Goal: Contribute content

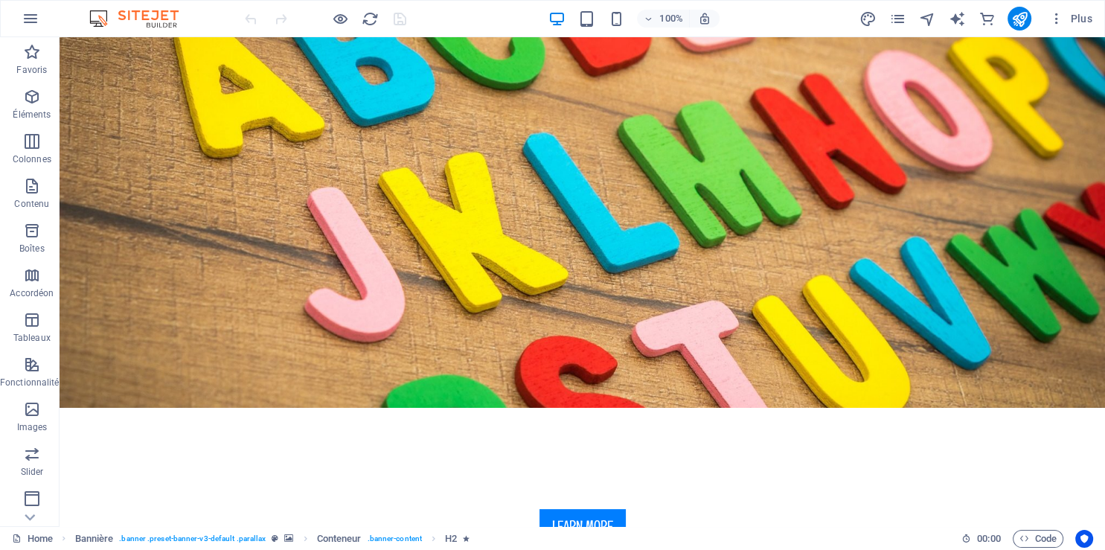
scroll to position [327, 0]
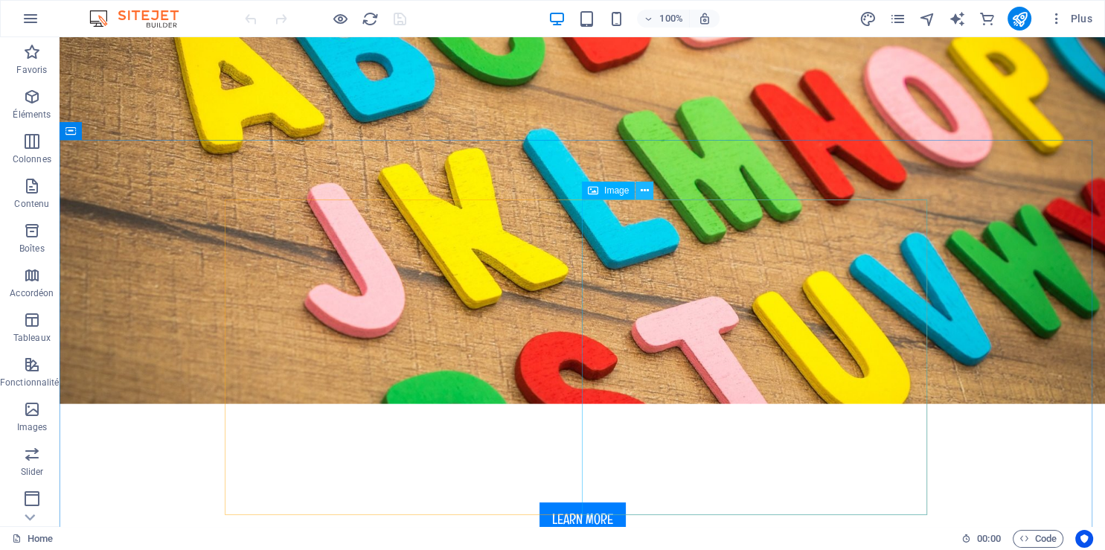
click at [644, 198] on icon at bounding box center [645, 191] width 8 height 16
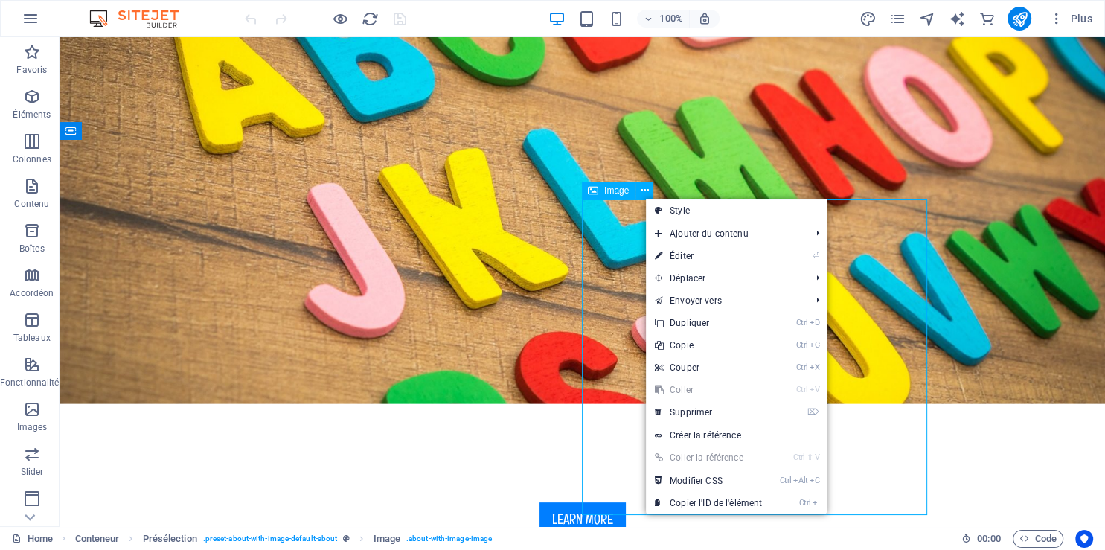
click at [615, 189] on span "Image" at bounding box center [616, 190] width 25 height 9
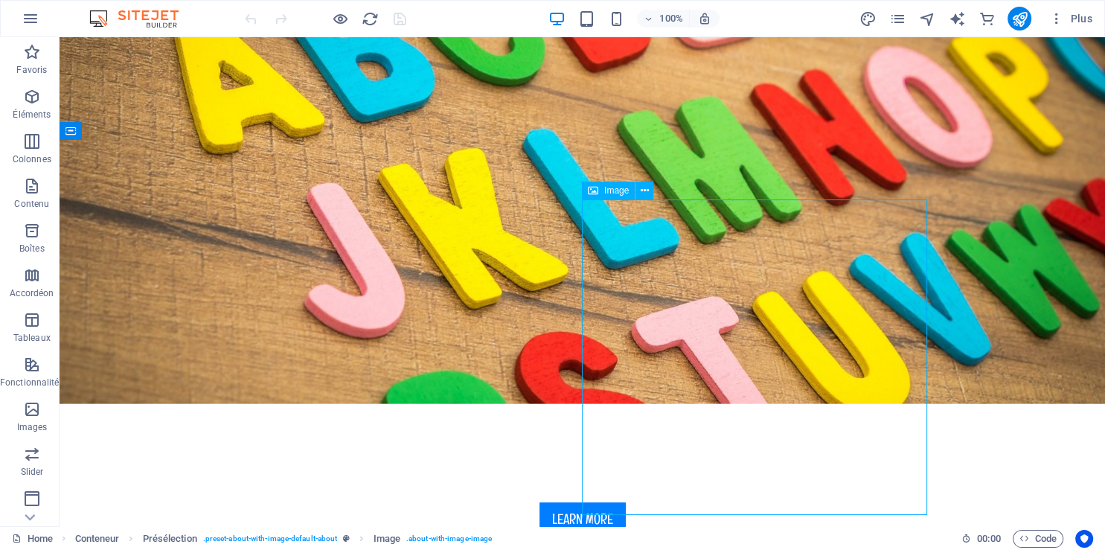
click at [615, 189] on span "Image" at bounding box center [616, 190] width 25 height 9
click at [641, 190] on icon at bounding box center [645, 191] width 8 height 16
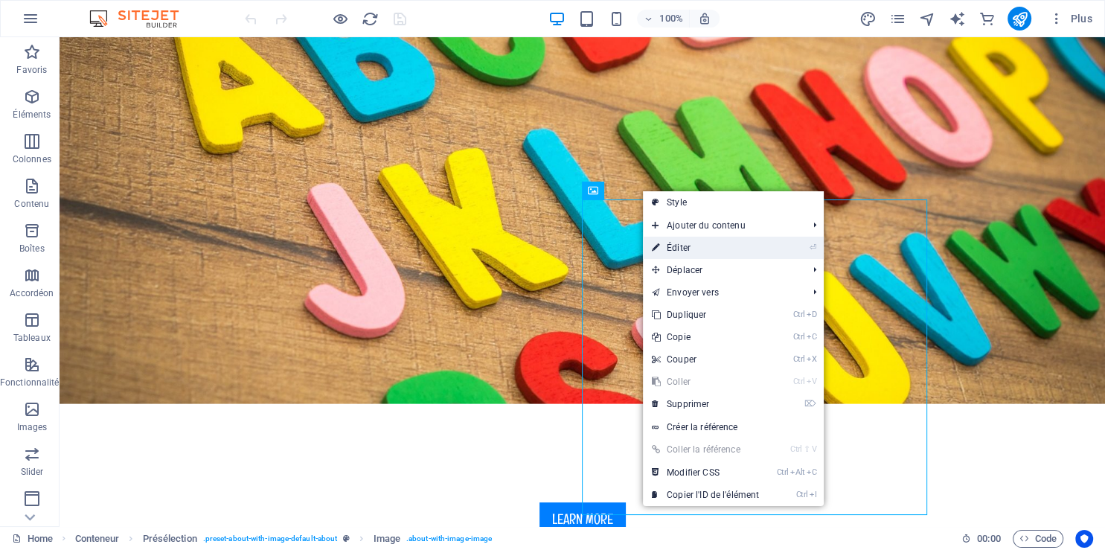
click at [685, 248] on link "⏎ Éditer" at bounding box center [705, 248] width 125 height 22
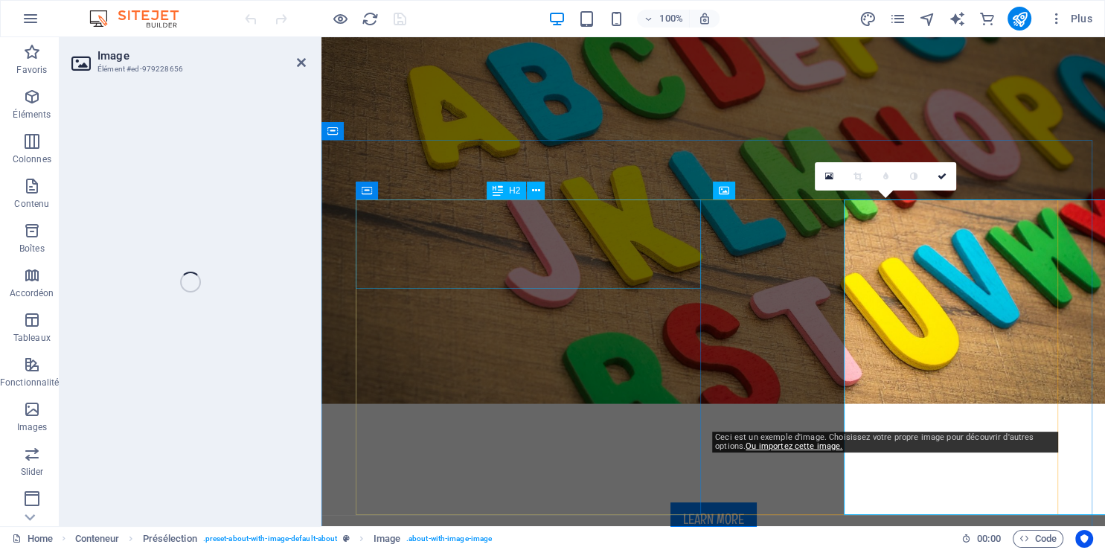
select select "%"
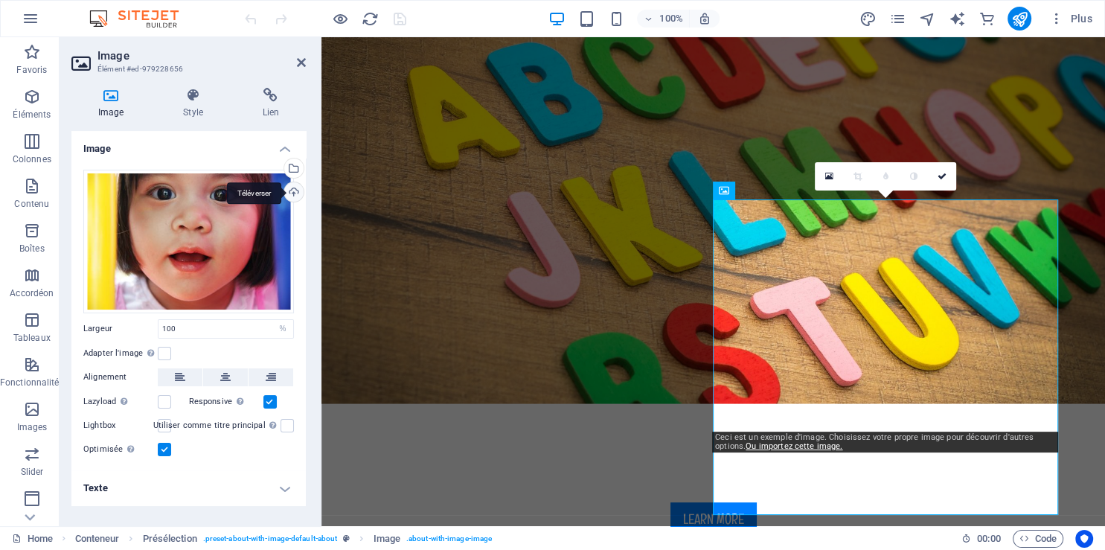
click at [295, 192] on div "Téléverser" at bounding box center [292, 193] width 22 height 22
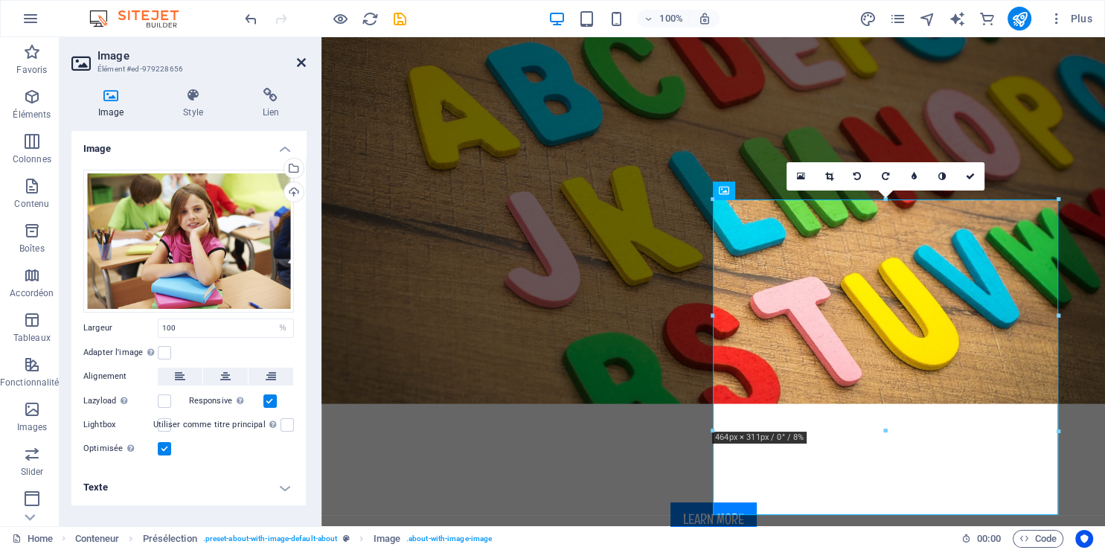
click at [302, 65] on icon at bounding box center [301, 63] width 9 height 12
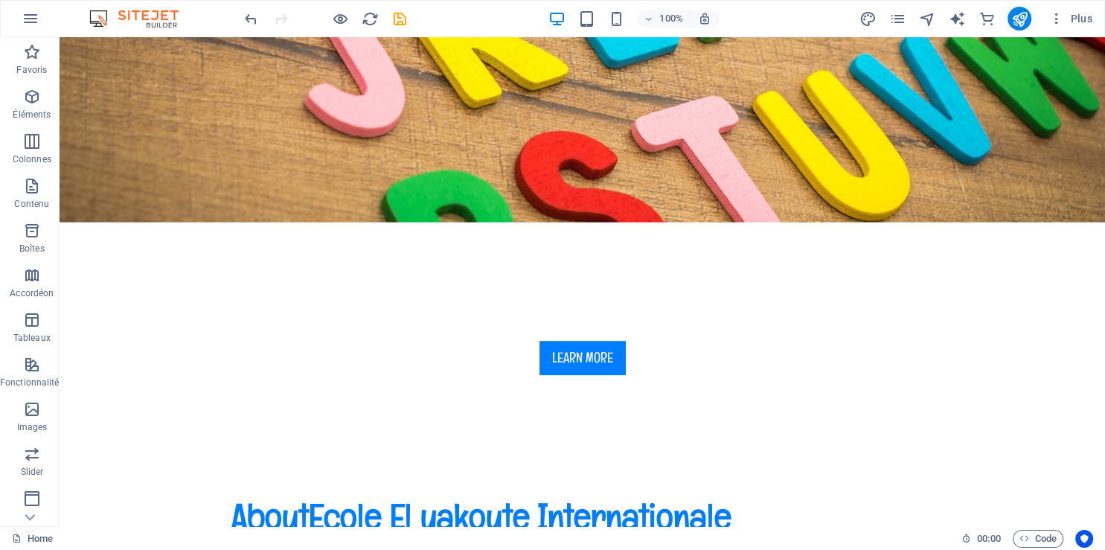
scroll to position [0, 0]
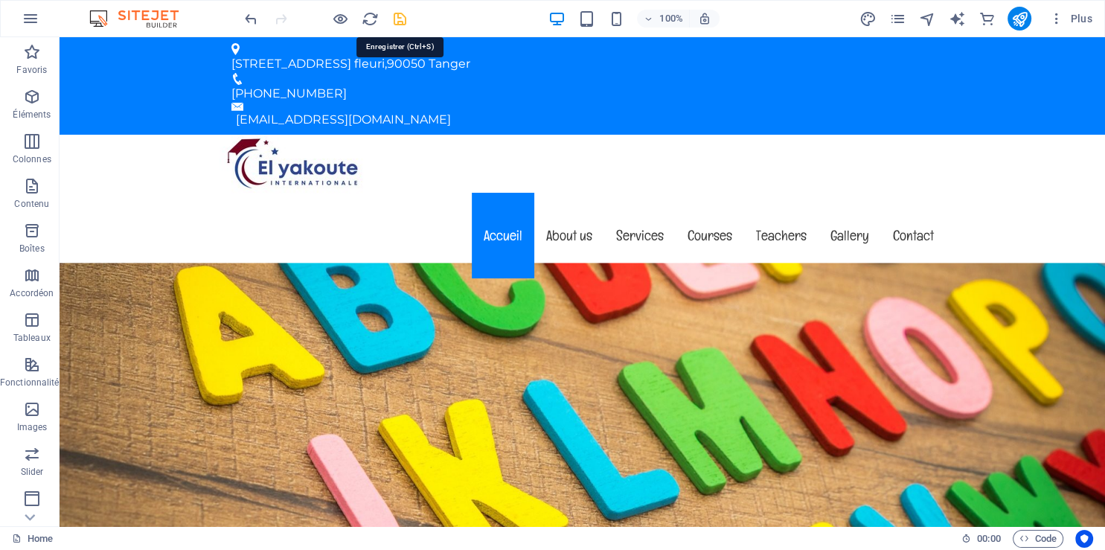
click at [400, 16] on icon "save" at bounding box center [399, 18] width 17 height 17
checkbox input "false"
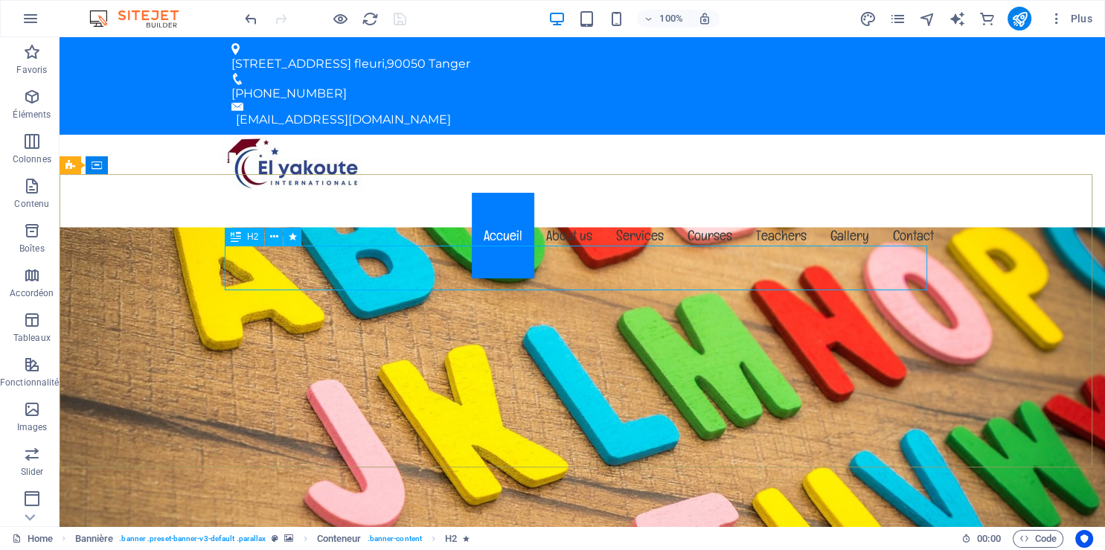
click at [256, 240] on span "H2" at bounding box center [252, 236] width 11 height 9
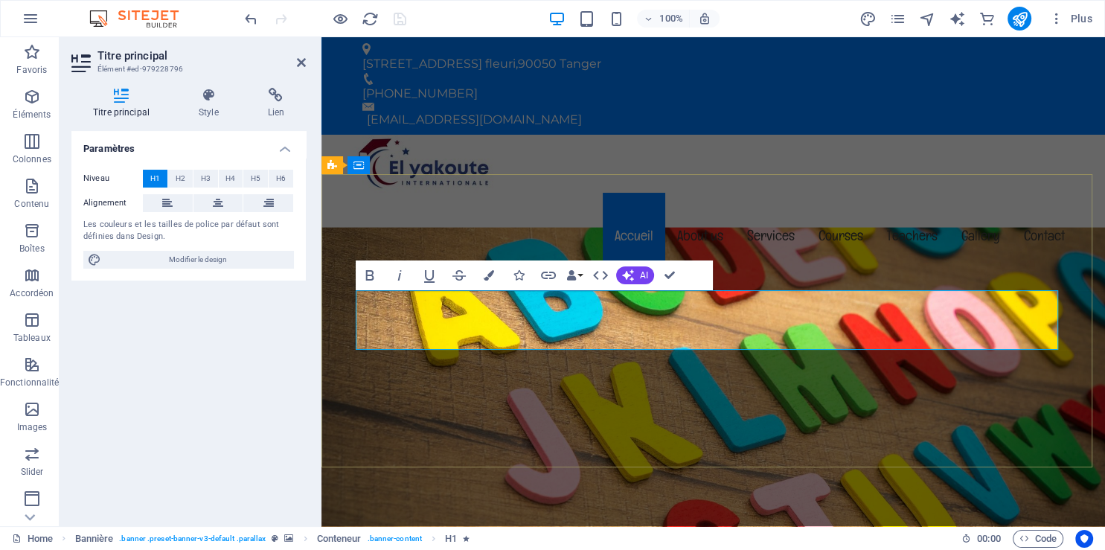
drag, startPoint x: 950, startPoint y: 318, endPoint x: 696, endPoint y: 335, distance: 255.0
click at [643, 276] on span "AI" at bounding box center [644, 275] width 8 height 9
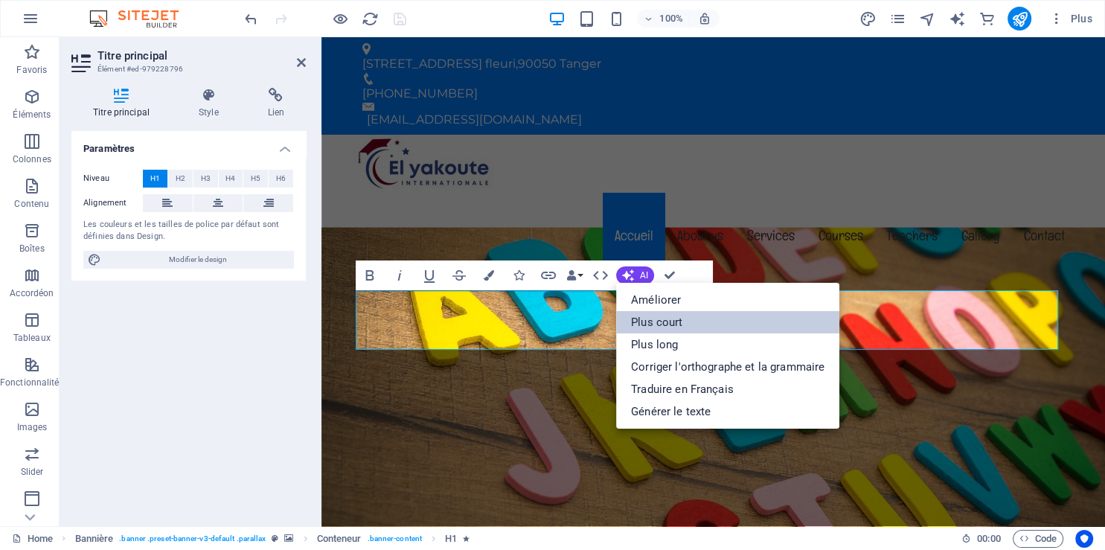
click at [674, 320] on link "Plus court" at bounding box center [727, 322] width 223 height 22
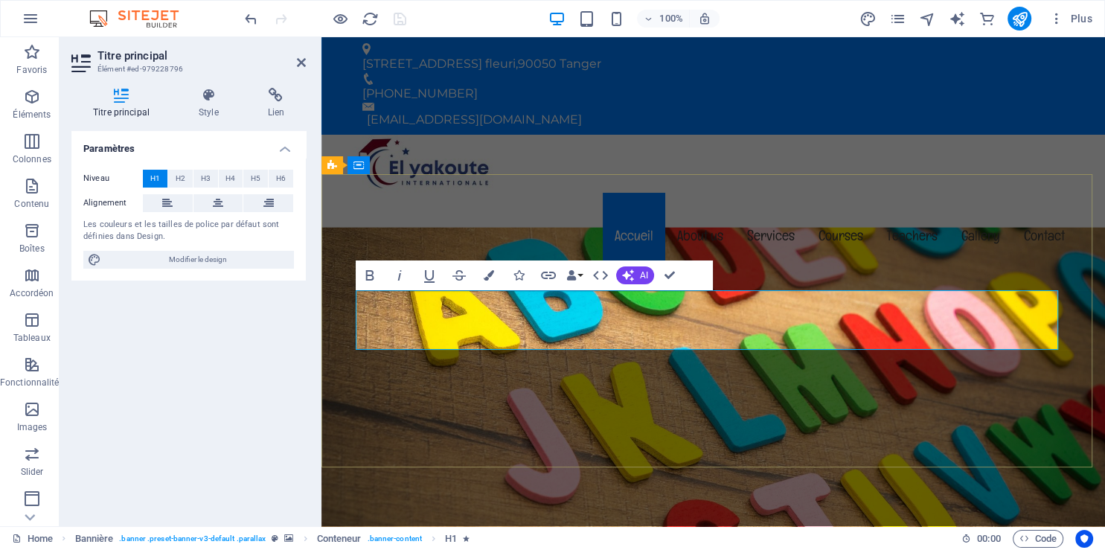
click at [488, 269] on button "Colors" at bounding box center [489, 275] width 28 height 30
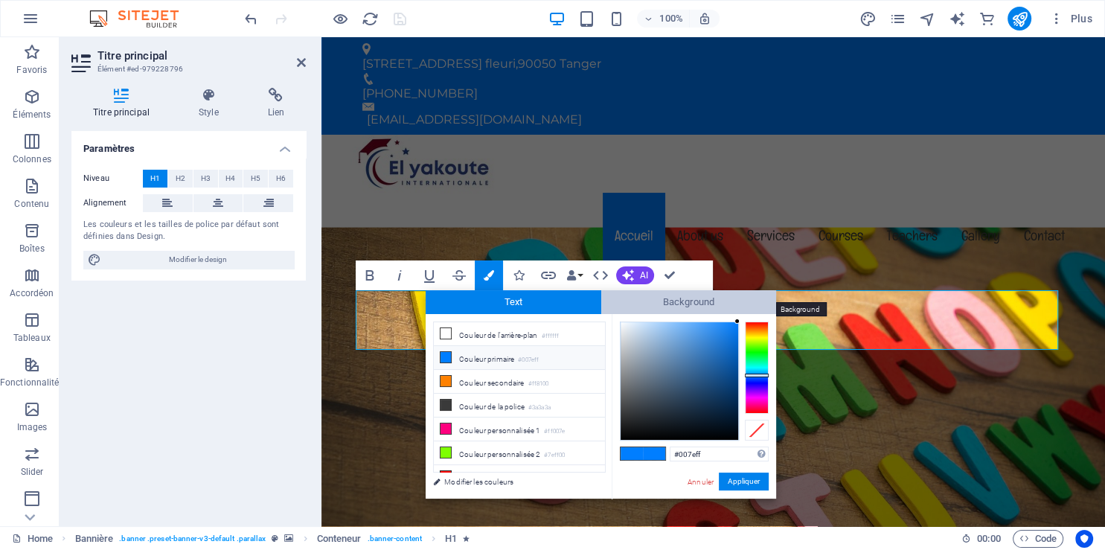
click at [659, 298] on span "Background" at bounding box center [689, 302] width 176 height 24
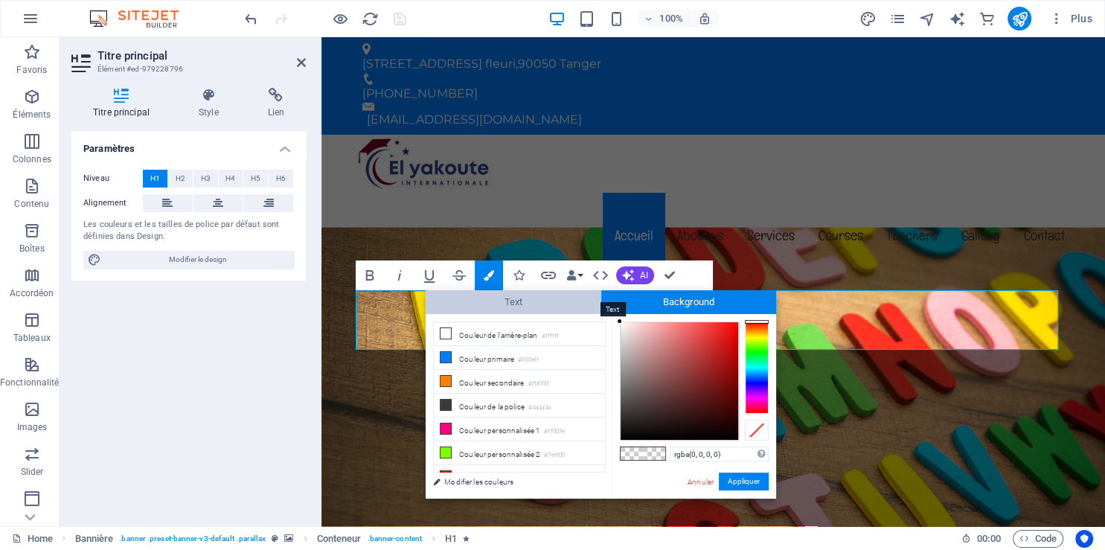
click at [558, 300] on span "Text" at bounding box center [514, 302] width 176 height 24
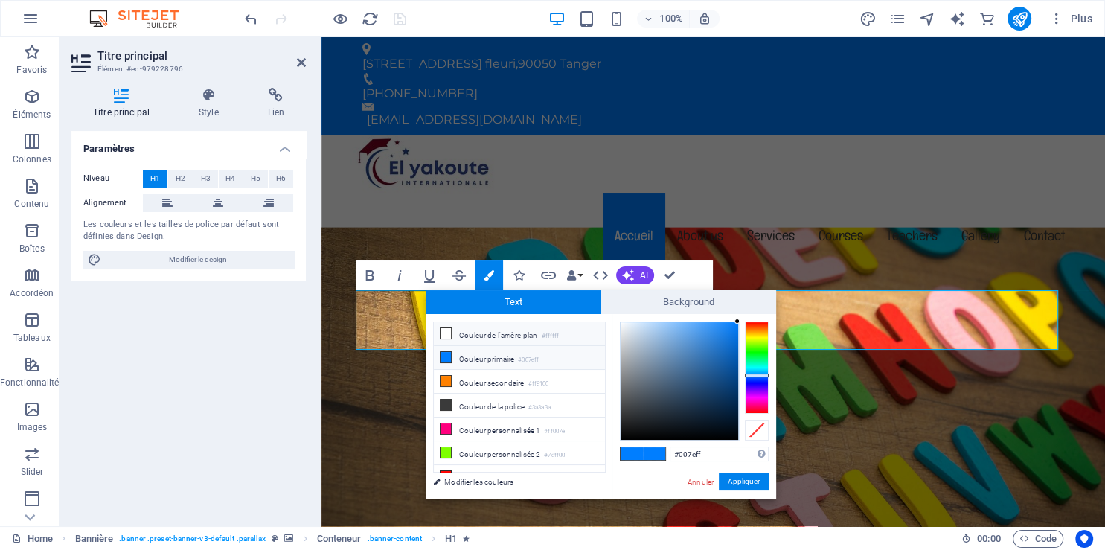
click at [537, 338] on li "Couleur de l'arrière-plan #ffffff" at bounding box center [519, 334] width 171 height 24
type input "#ffffff"
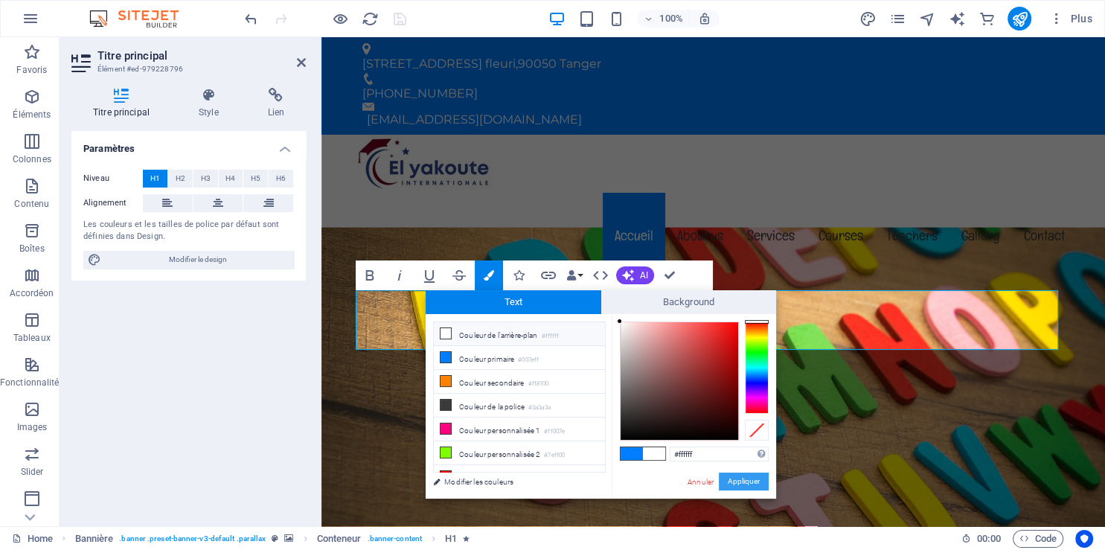
click at [745, 478] on button "Appliquer" at bounding box center [744, 482] width 50 height 18
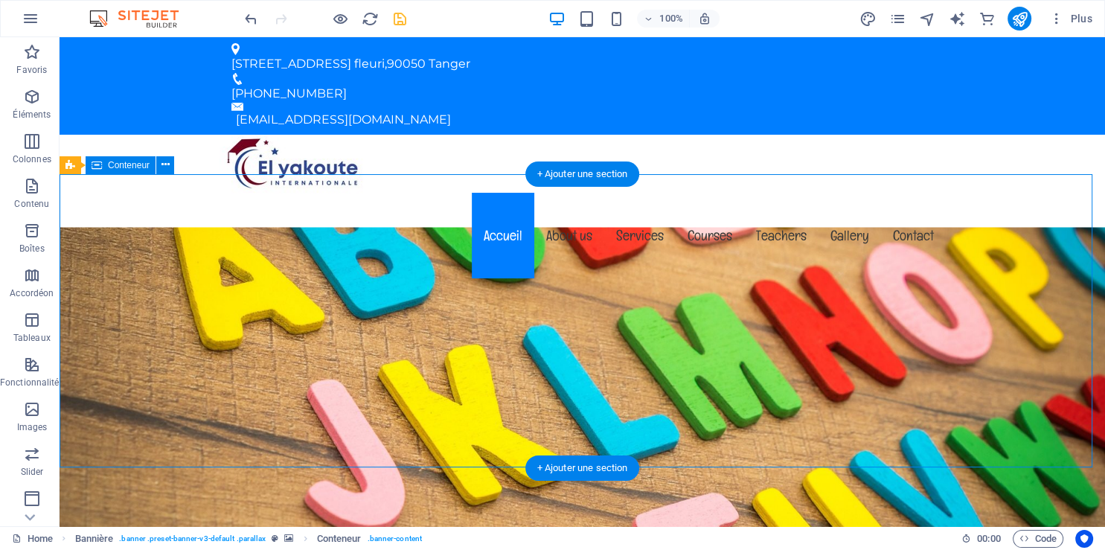
drag, startPoint x: 545, startPoint y: 441, endPoint x: 650, endPoint y: 371, distance: 126.1
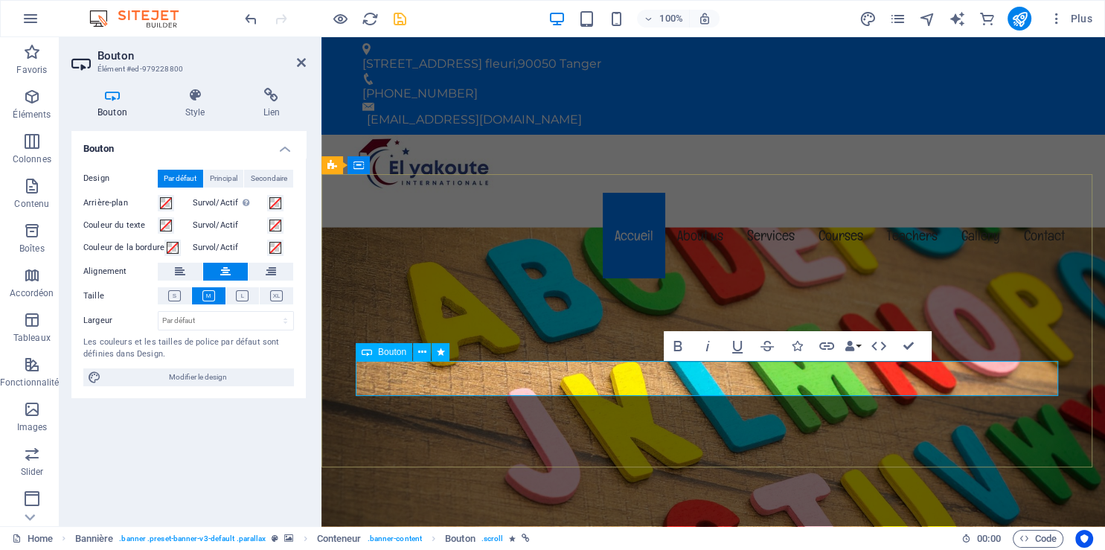
drag, startPoint x: 743, startPoint y: 379, endPoint x: 676, endPoint y: 387, distance: 67.5
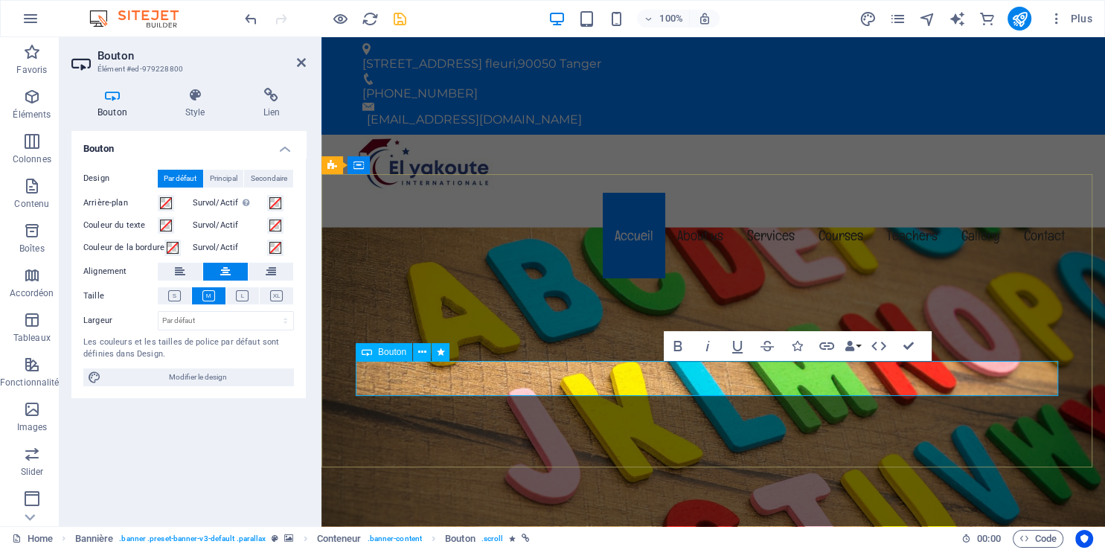
drag, startPoint x: 737, startPoint y: 384, endPoint x: 674, endPoint y: 383, distance: 63.3
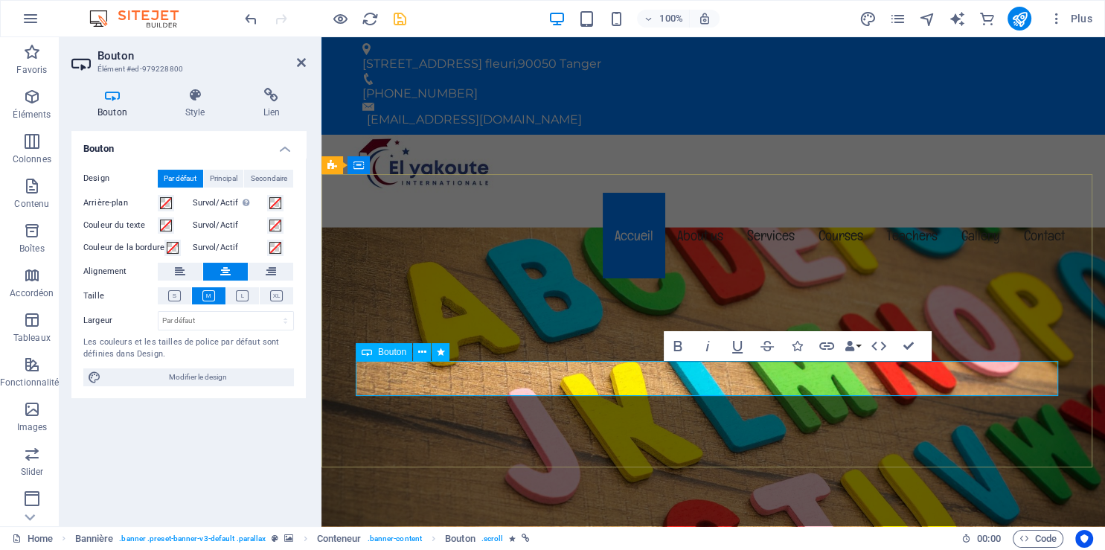
copy link "Learn more"
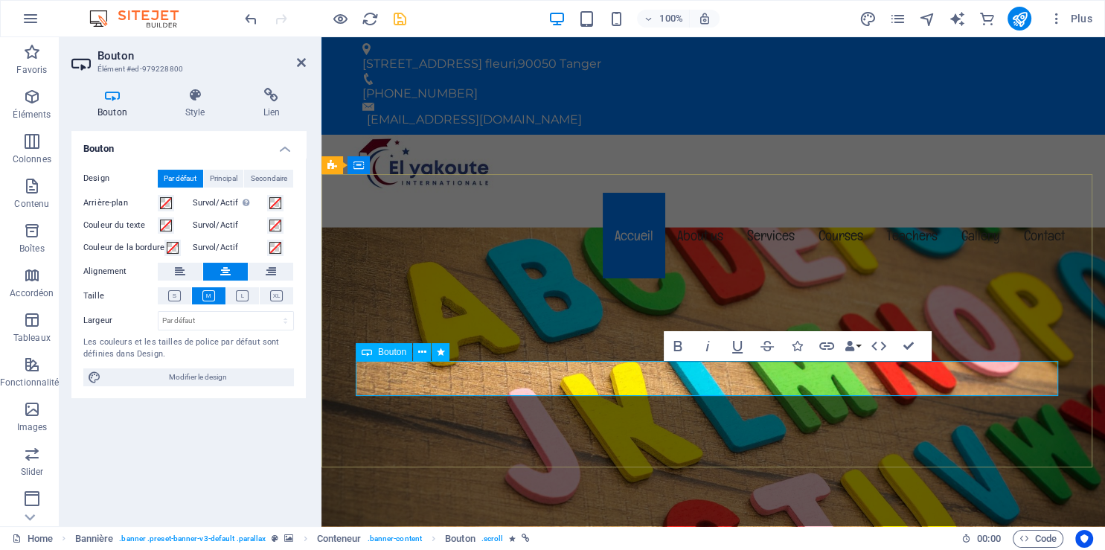
drag, startPoint x: 740, startPoint y: 382, endPoint x: 668, endPoint y: 385, distance: 72.2
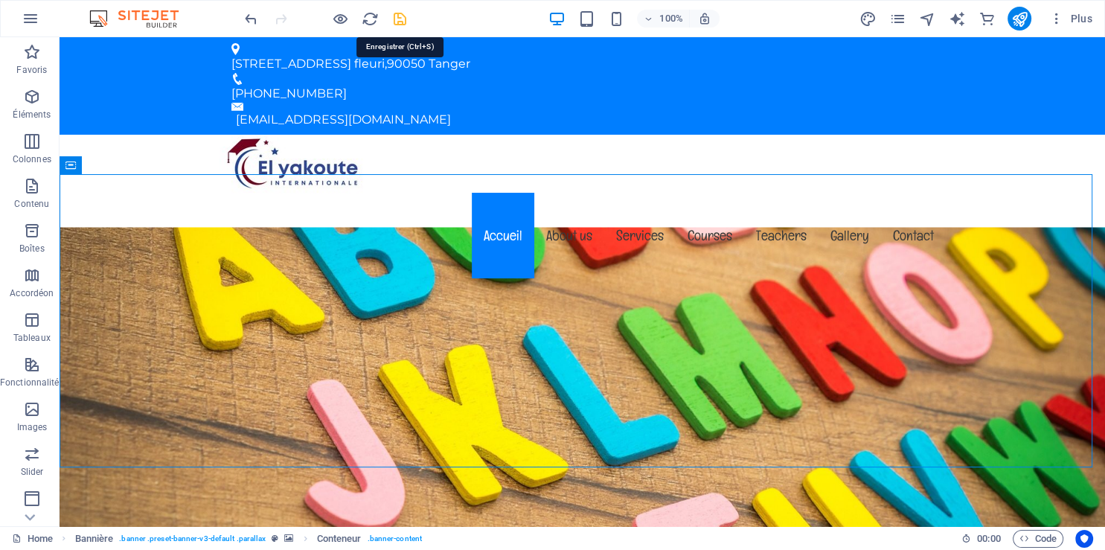
click at [397, 20] on icon "save" at bounding box center [399, 18] width 17 height 17
checkbox input "false"
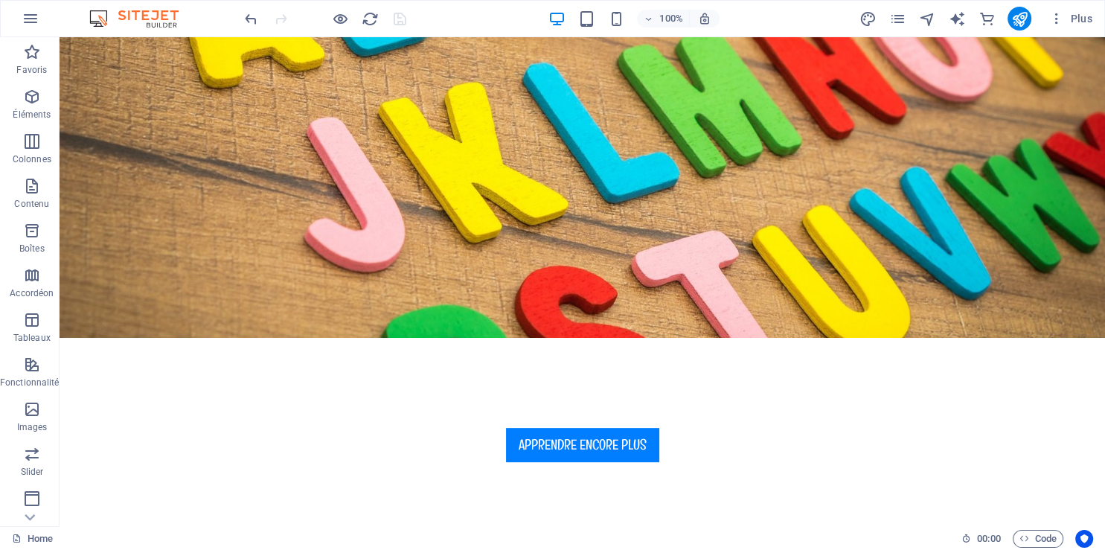
scroll to position [420, 0]
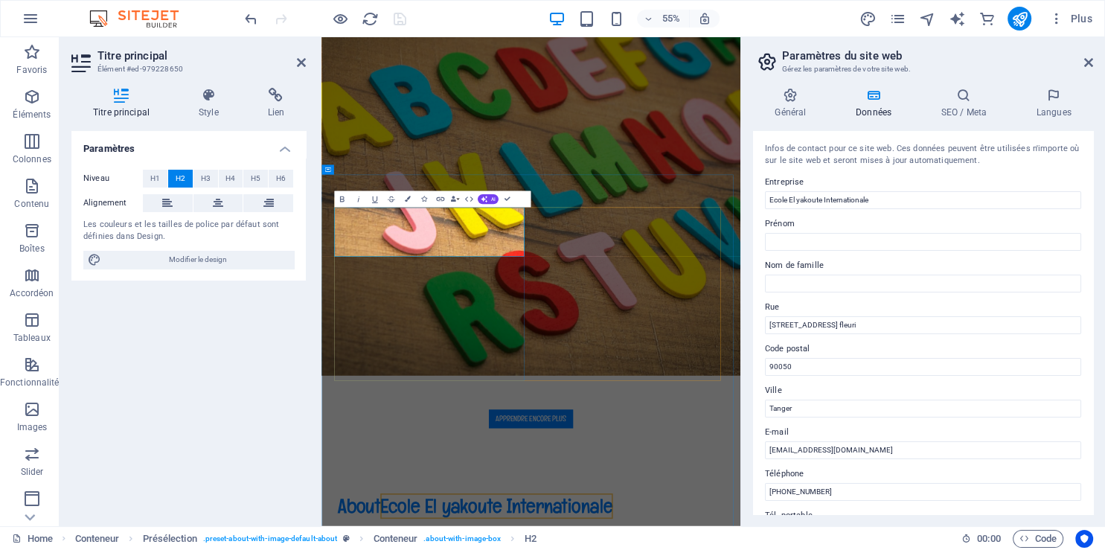
drag, startPoint x: 572, startPoint y: 413, endPoint x: 372, endPoint y: 371, distance: 204.5
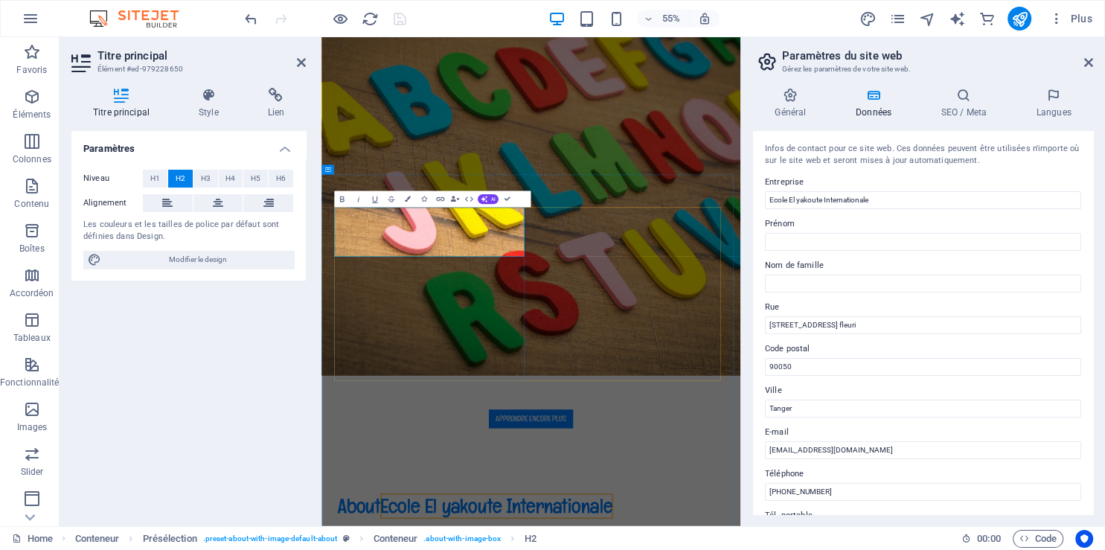
drag, startPoint x: 548, startPoint y: 412, endPoint x: 380, endPoint y: 384, distance: 170.4
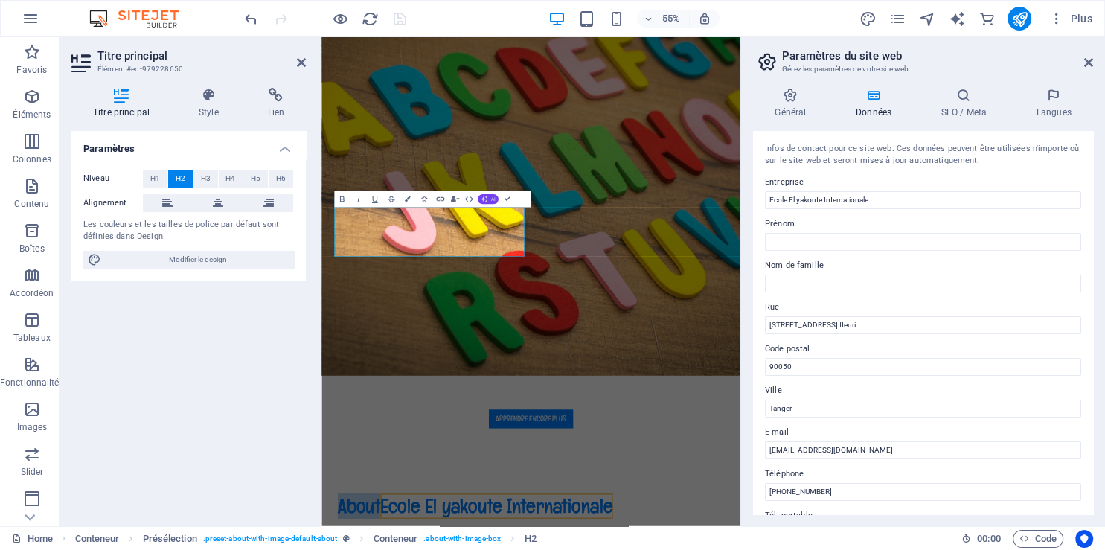
click at [490, 199] on button "AI" at bounding box center [488, 199] width 21 height 10
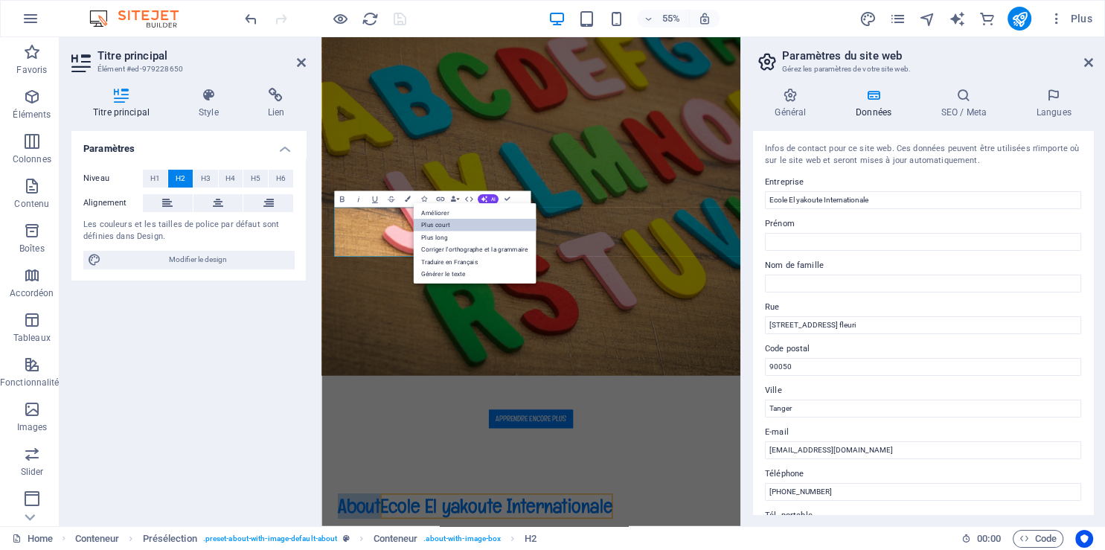
click at [476, 225] on link "Plus court" at bounding box center [474, 225] width 123 height 13
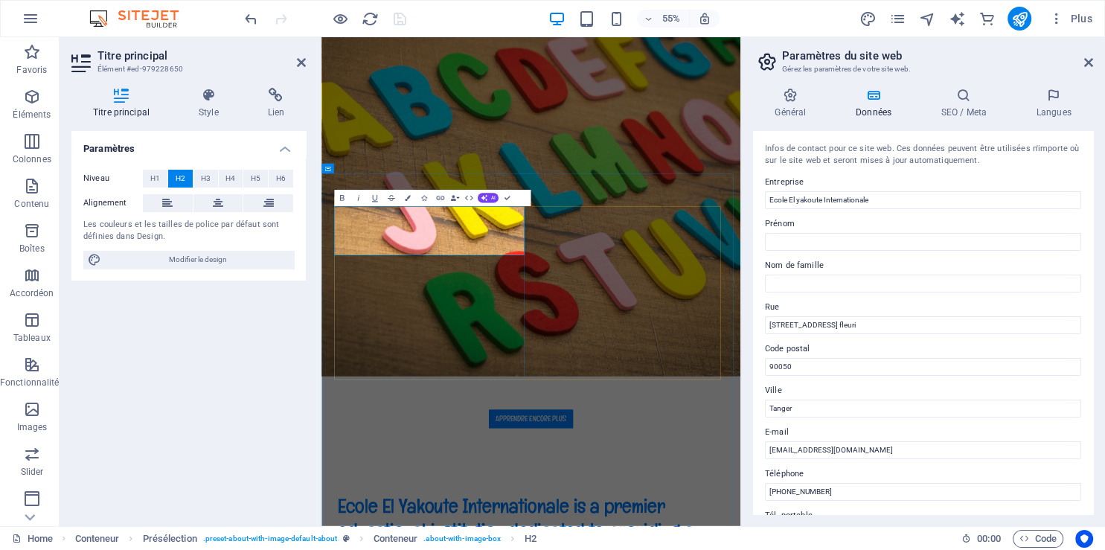
scroll to position [422, 0]
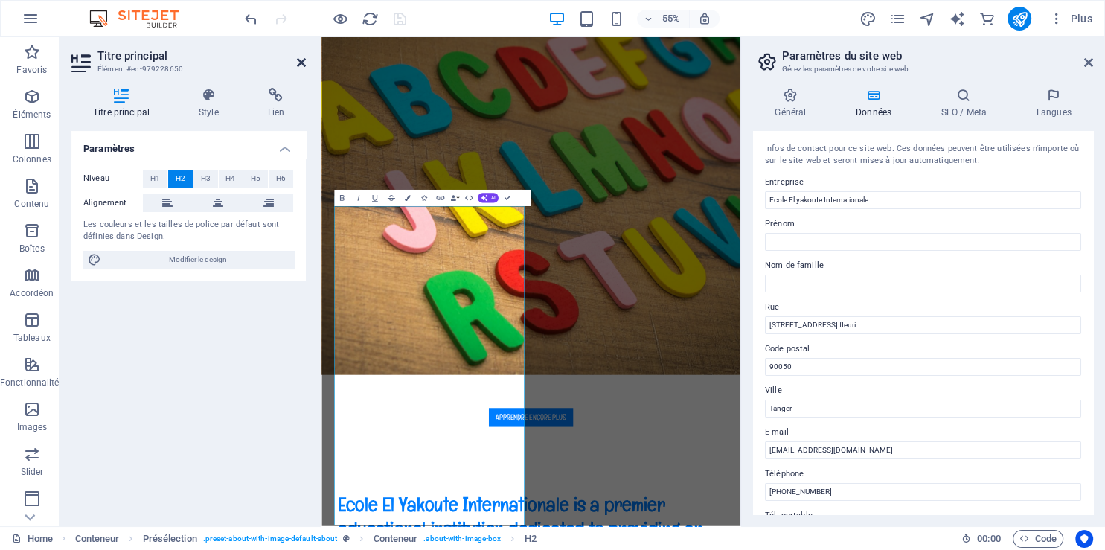
click at [300, 64] on icon at bounding box center [301, 63] width 9 height 12
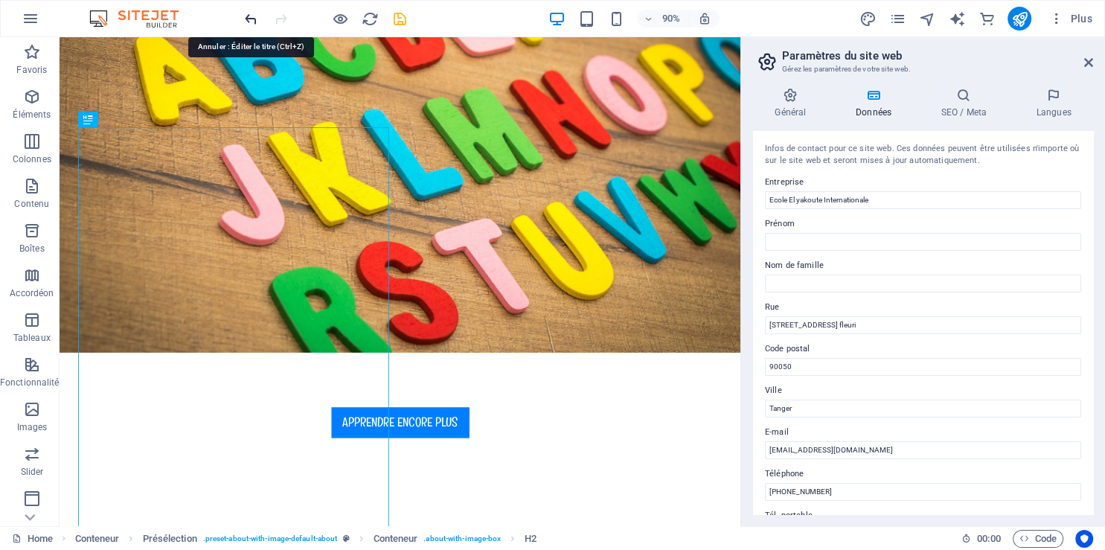
click at [250, 22] on icon "undo" at bounding box center [251, 18] width 17 height 17
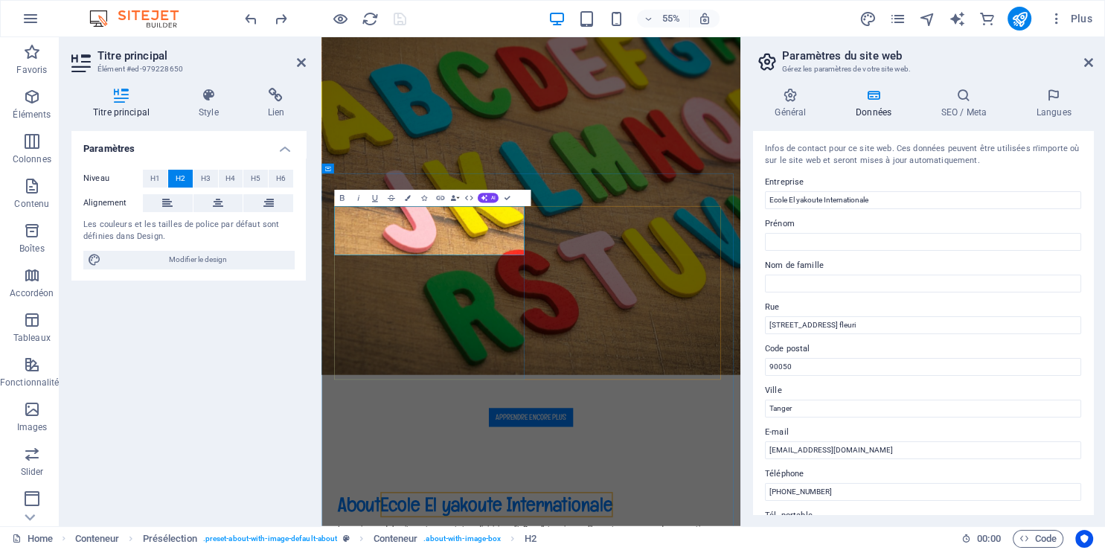
drag, startPoint x: 553, startPoint y: 415, endPoint x: 408, endPoint y: 385, distance: 148.1
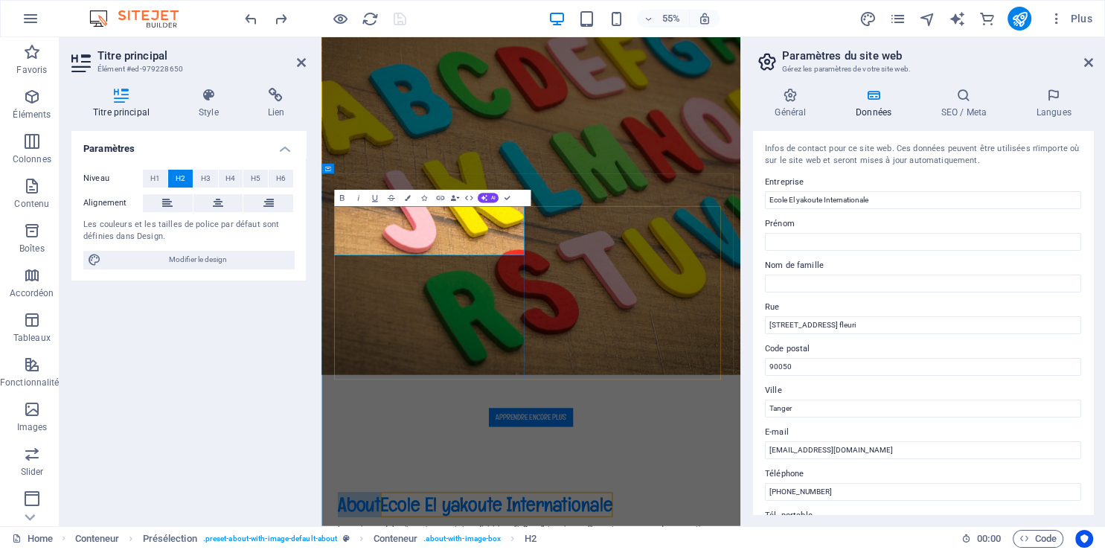
click at [298, 60] on icon at bounding box center [301, 63] width 9 height 12
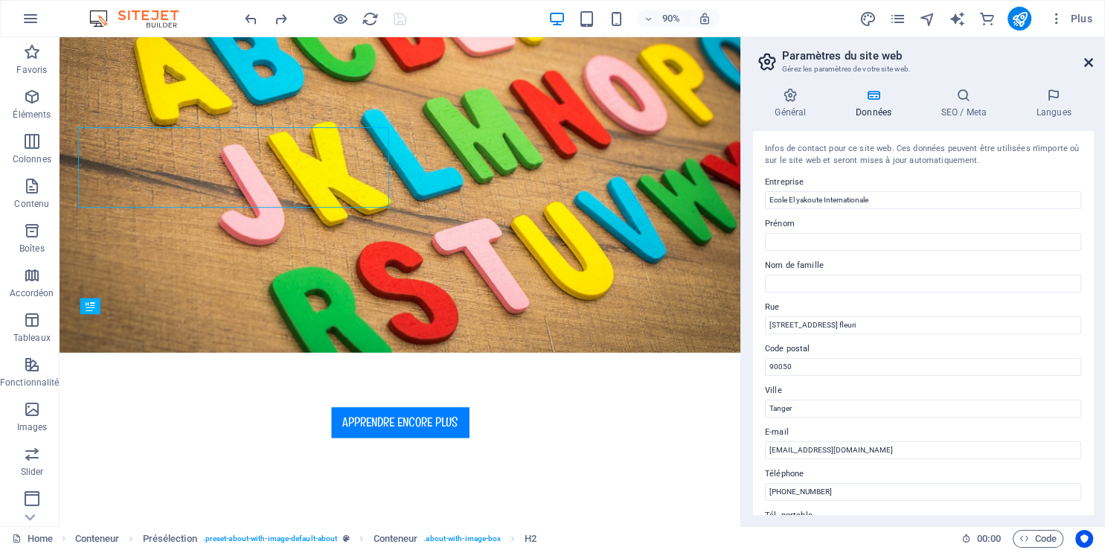
click at [1089, 61] on icon at bounding box center [1088, 63] width 9 height 12
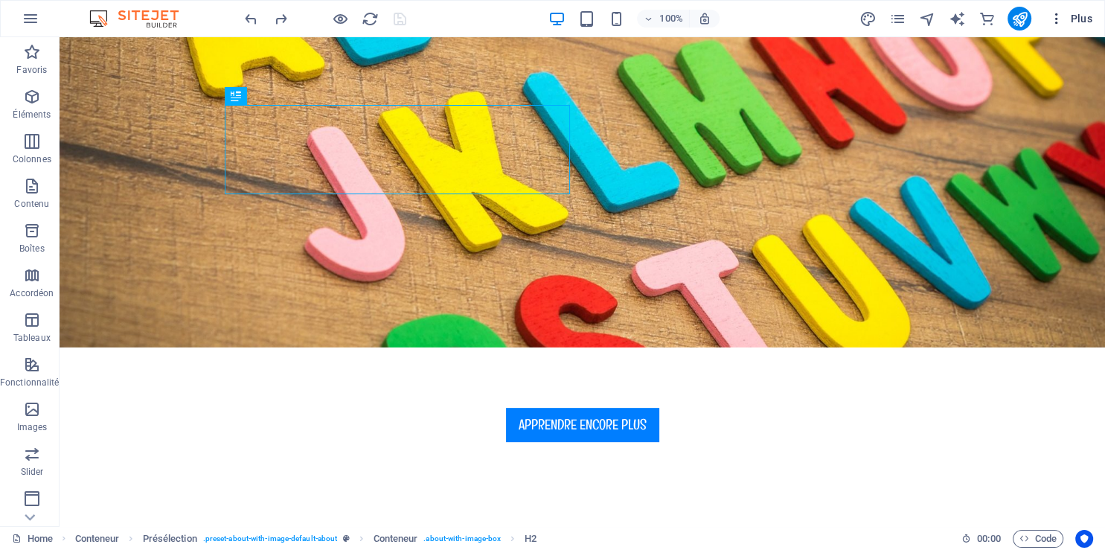
click at [1057, 17] on icon "button" at bounding box center [1056, 18] width 15 height 15
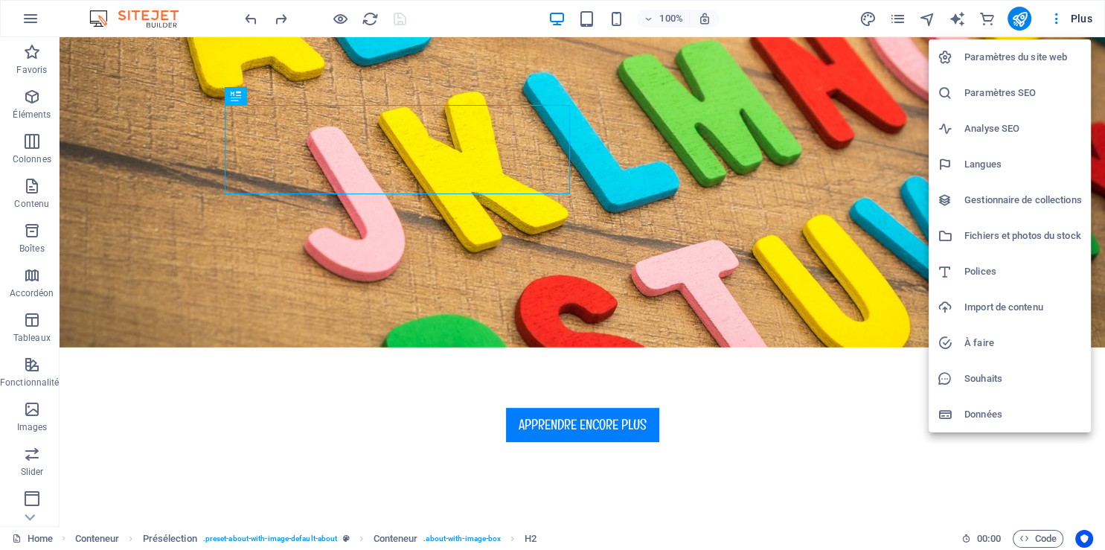
click at [36, 19] on div at bounding box center [552, 275] width 1105 height 550
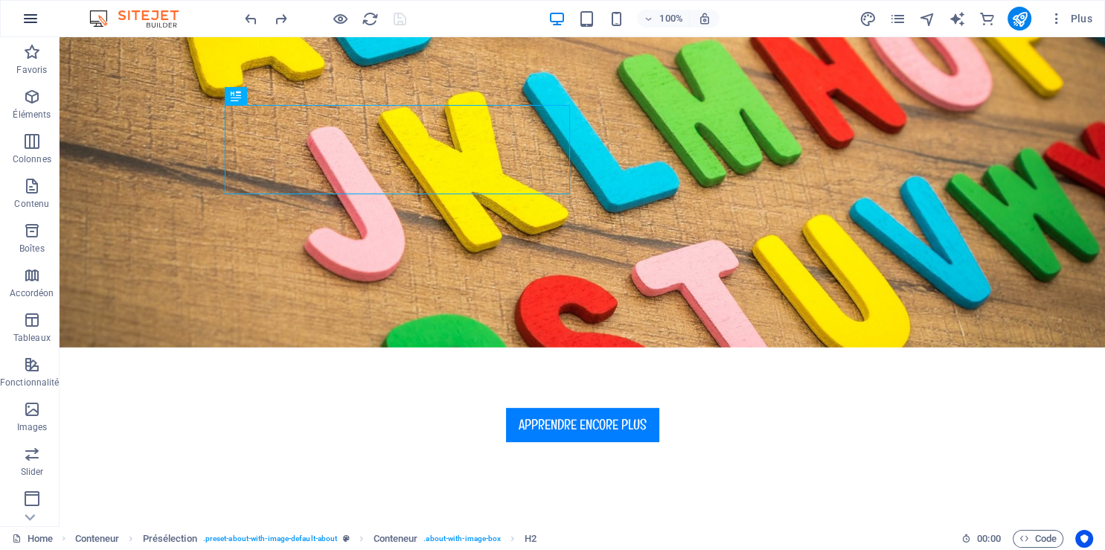
click at [30, 20] on icon "button" at bounding box center [31, 19] width 18 height 18
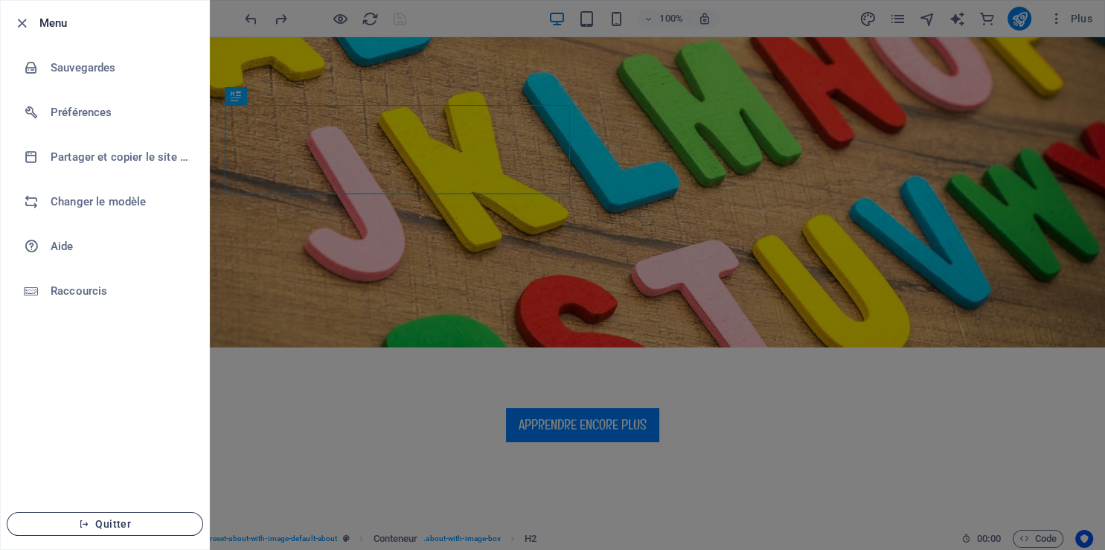
click at [153, 518] on button "Quitter" at bounding box center [105, 524] width 196 height 24
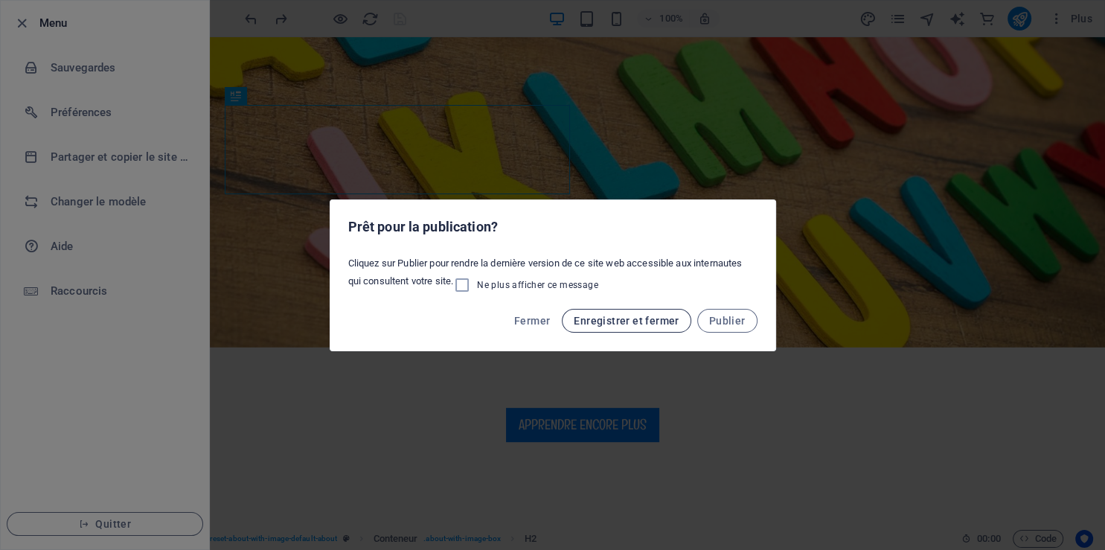
click at [630, 324] on span "Enregistrer et fermer" at bounding box center [626, 321] width 105 height 12
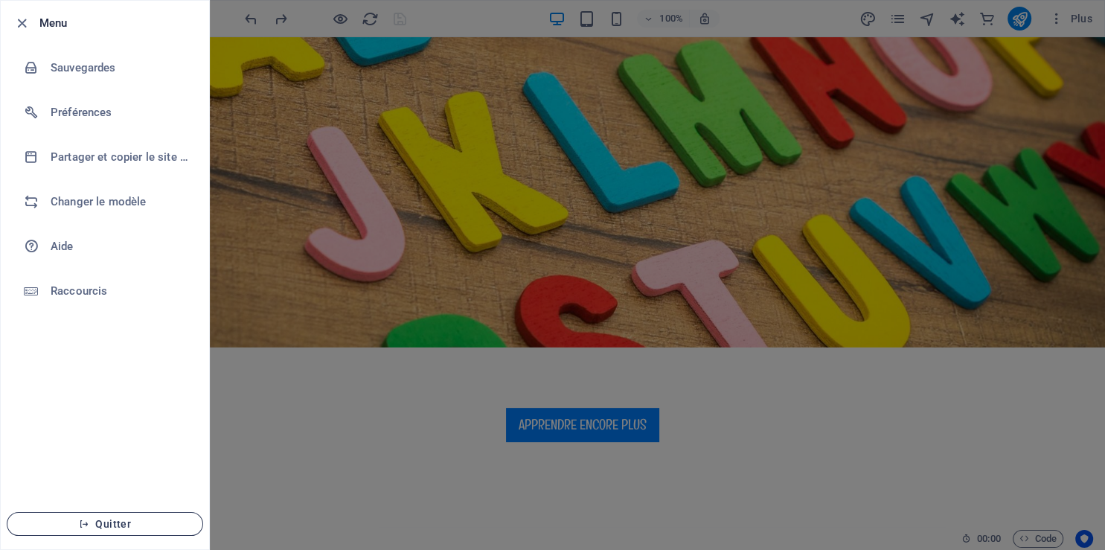
click at [147, 517] on button "Quitter" at bounding box center [105, 524] width 196 height 24
